Goal: Information Seeking & Learning: Learn about a topic

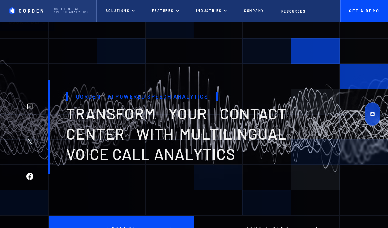
click at [125, 12] on p "Solutions" at bounding box center [118, 11] width 24 height 4
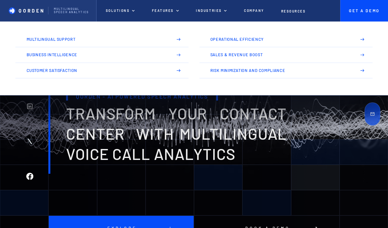
click at [170, 9] on p "features" at bounding box center [163, 11] width 22 height 4
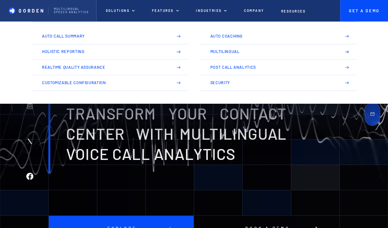
click at [144, 130] on span "transform your contact center with multilingual voice Call analytics" at bounding box center [176, 133] width 221 height 59
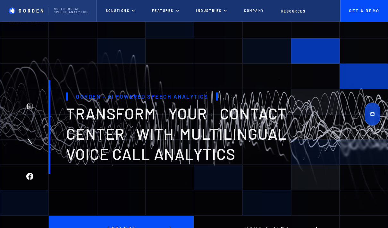
click at [253, 12] on p "Company" at bounding box center [254, 11] width 20 height 4
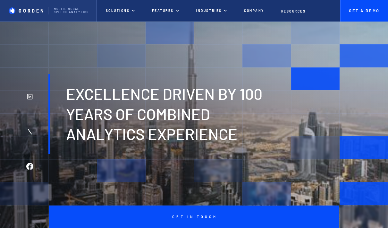
click at [126, 14] on div "Solutions" at bounding box center [120, 10] width 46 height 21
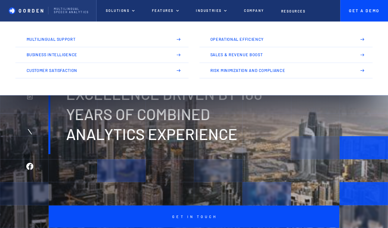
click at [83, 37] on p "Multilingual Support" at bounding box center [97, 39] width 141 height 4
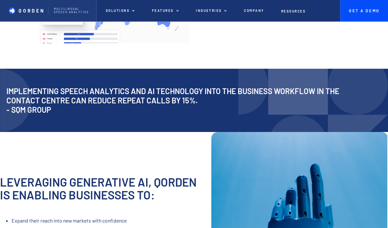
scroll to position [190, 0]
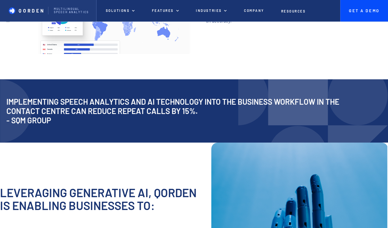
click at [215, 13] on div "Industries" at bounding box center [212, 10] width 48 height 21
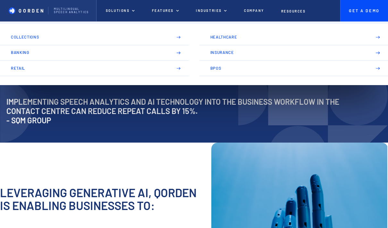
click at [257, 11] on p "Company" at bounding box center [254, 11] width 20 height 4
